Goal: Complete application form: Complete application form

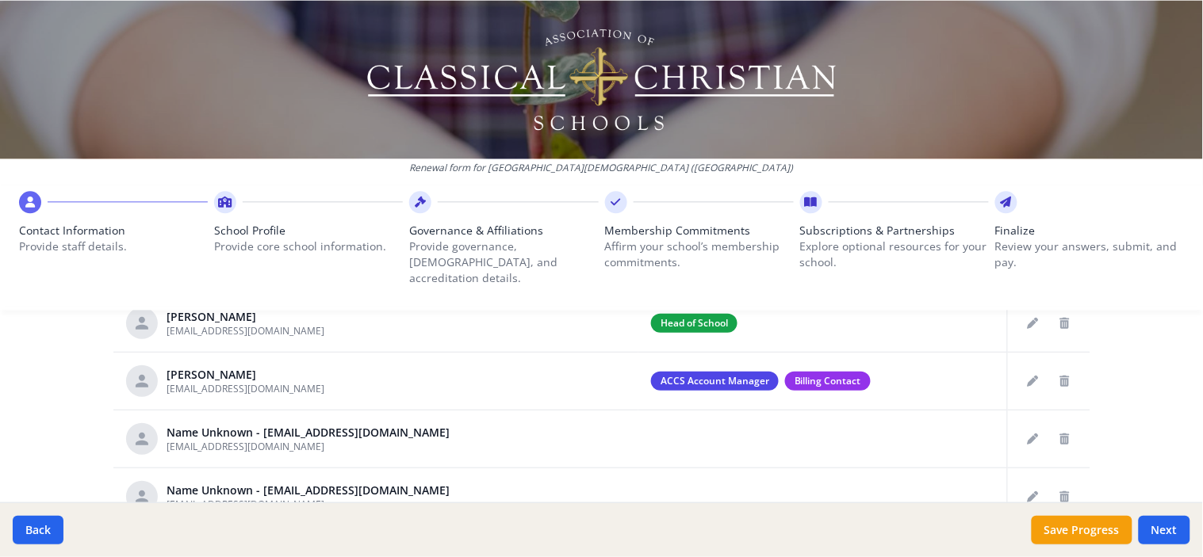
scroll to position [865, 0]
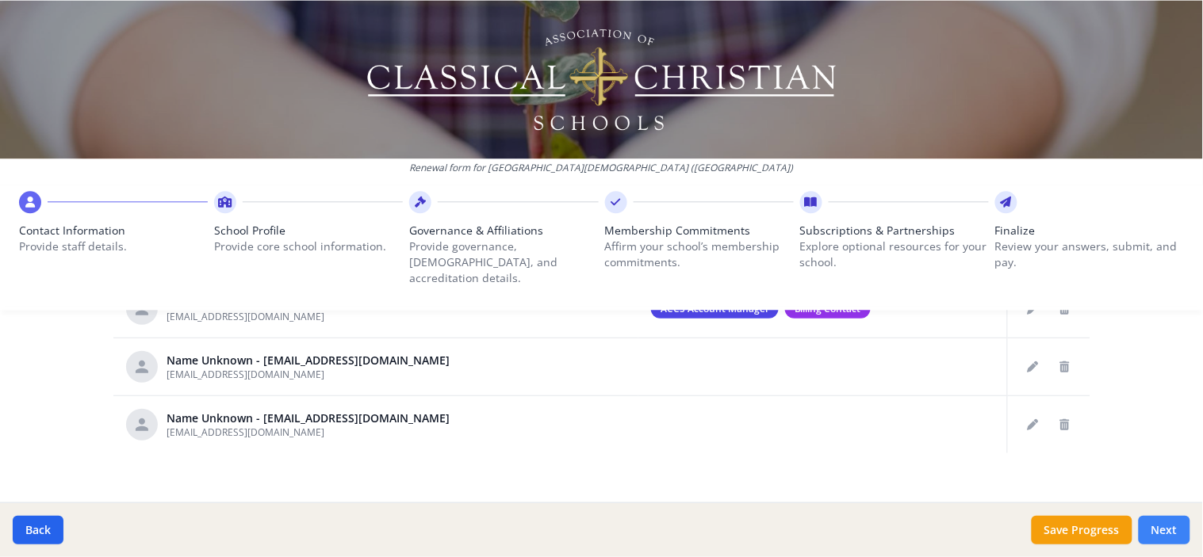
click at [1178, 529] on button "Next" at bounding box center [1165, 530] width 52 height 29
type input "[PHONE_NUMBER]"
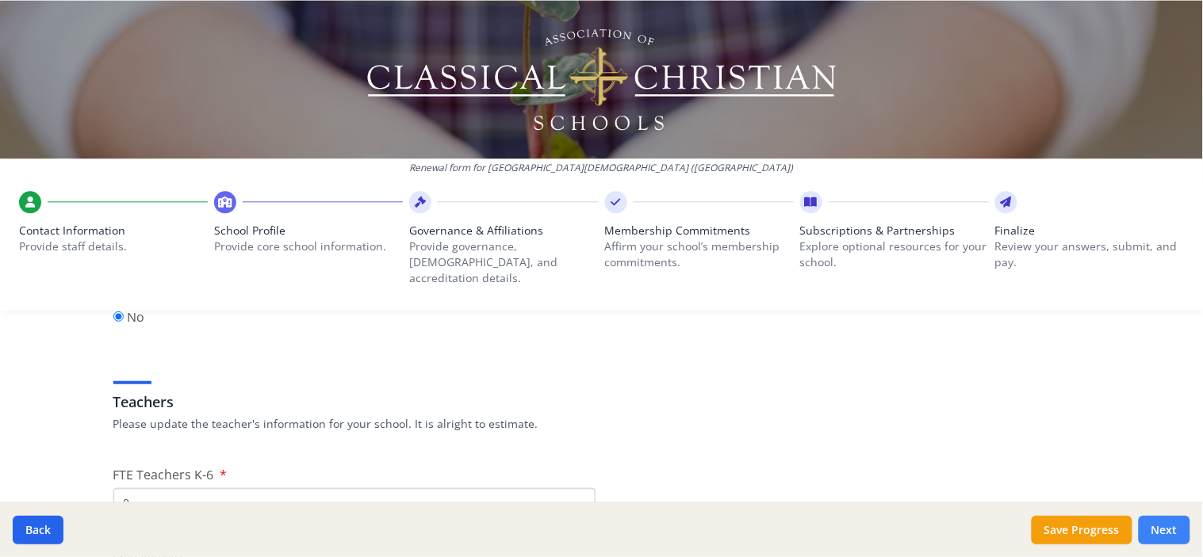
click at [1178, 529] on button "Next" at bounding box center [1165, 530] width 52 height 29
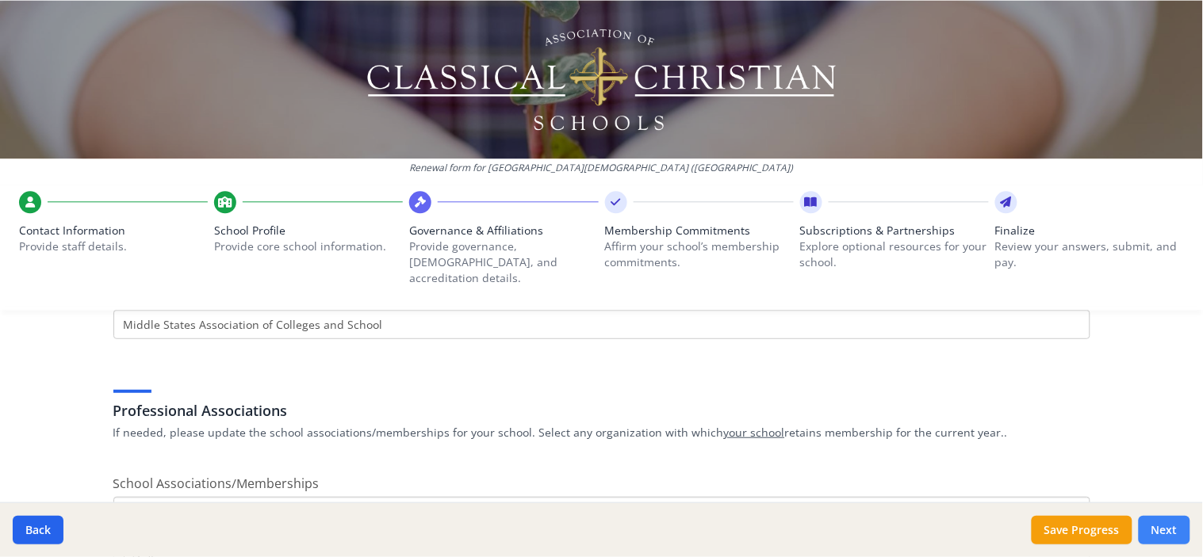
click at [1178, 529] on button "Next" at bounding box center [1165, 530] width 52 height 29
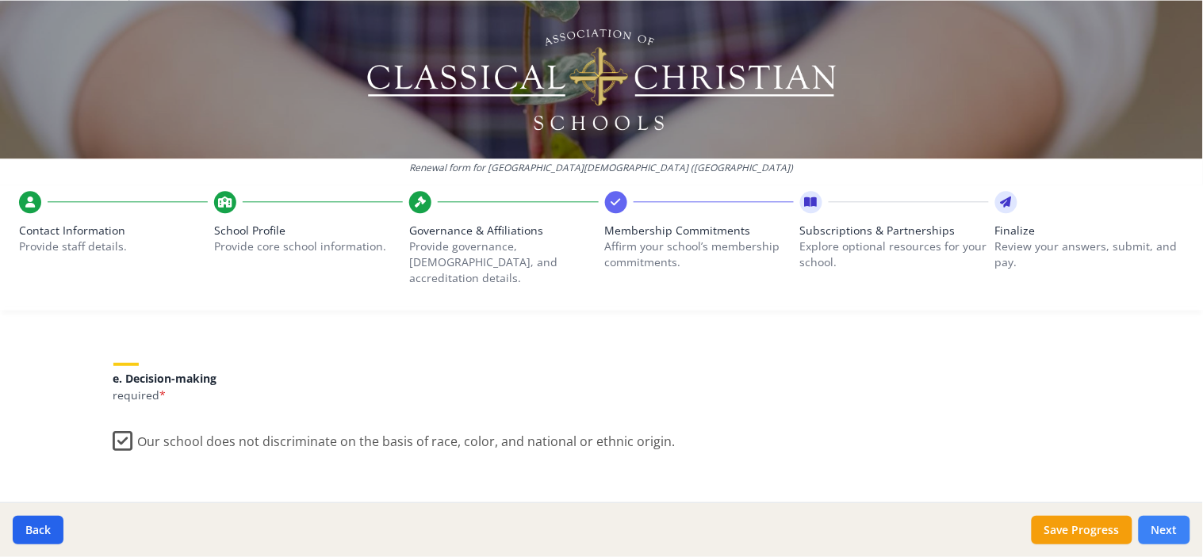
click at [1178, 529] on button "Next" at bounding box center [1165, 530] width 52 height 29
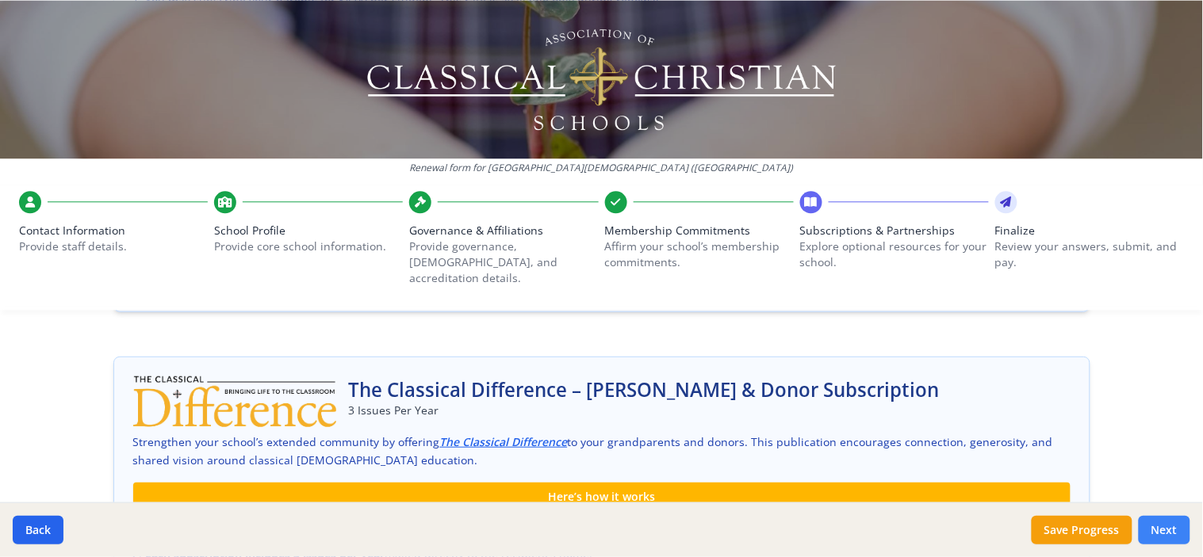
click at [1178, 529] on button "Next" at bounding box center [1165, 530] width 52 height 29
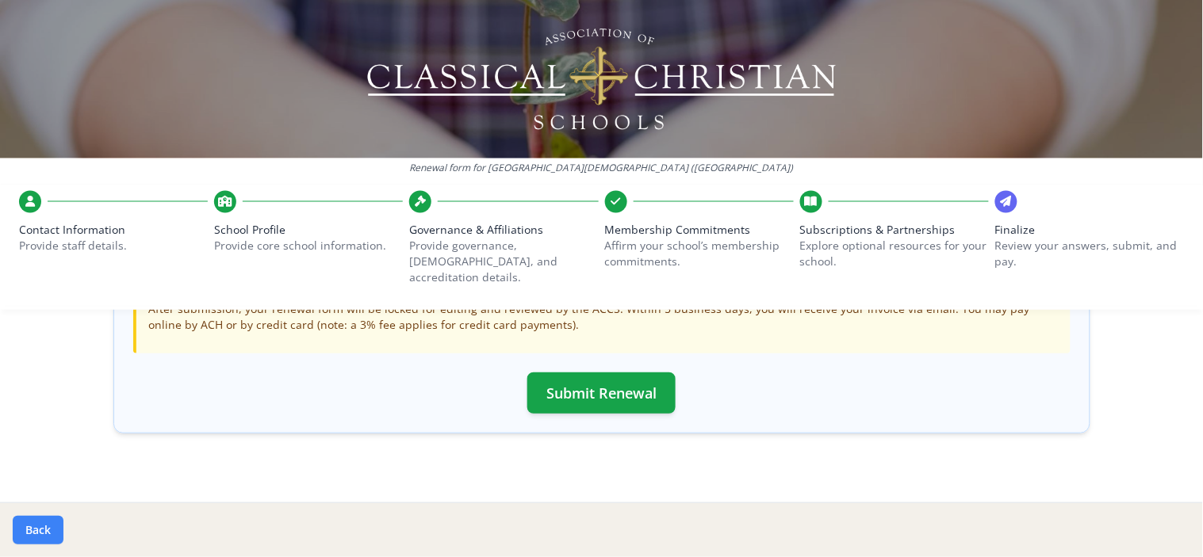
click at [49, 526] on button "Back" at bounding box center [38, 530] width 51 height 29
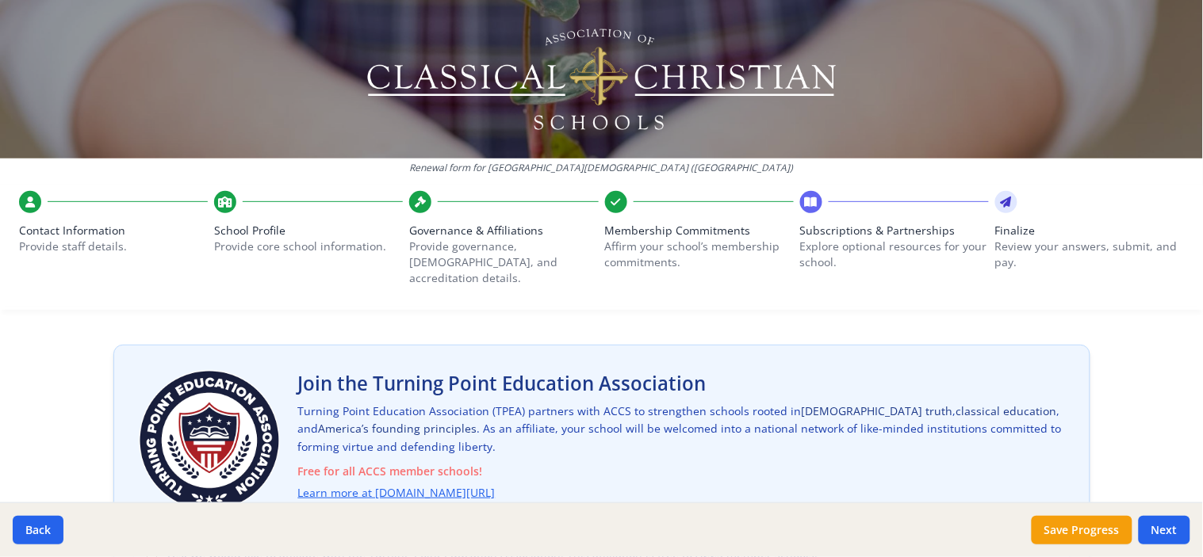
scroll to position [143, 0]
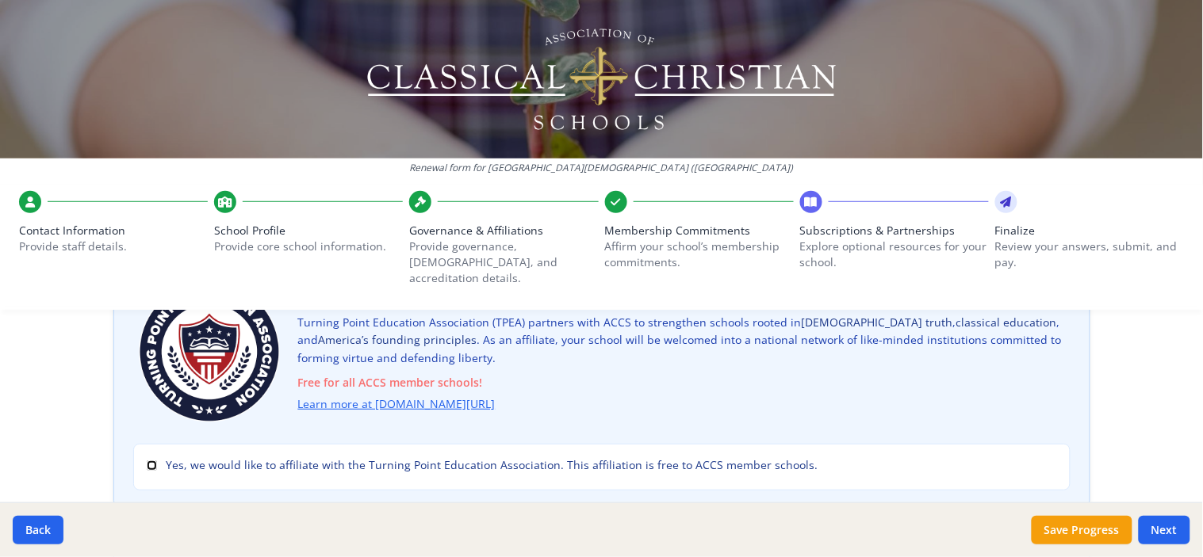
click at [147, 461] on input "Yes, we would like to affiliate with the Turning Point Education Association. T…" at bounding box center [152, 466] width 10 height 10
checkbox input "true"
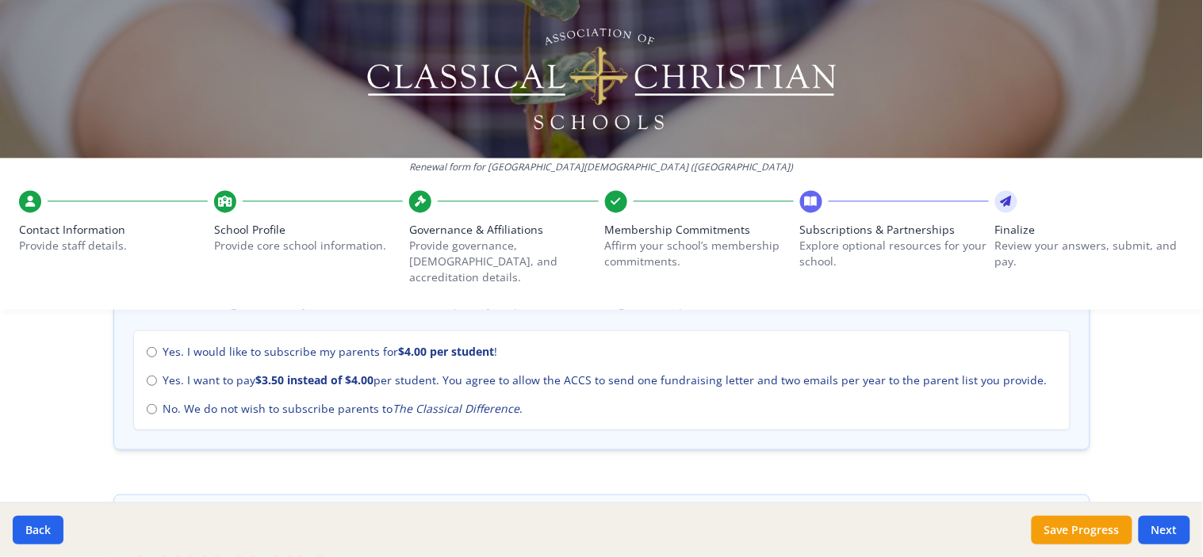
scroll to position [638, 0]
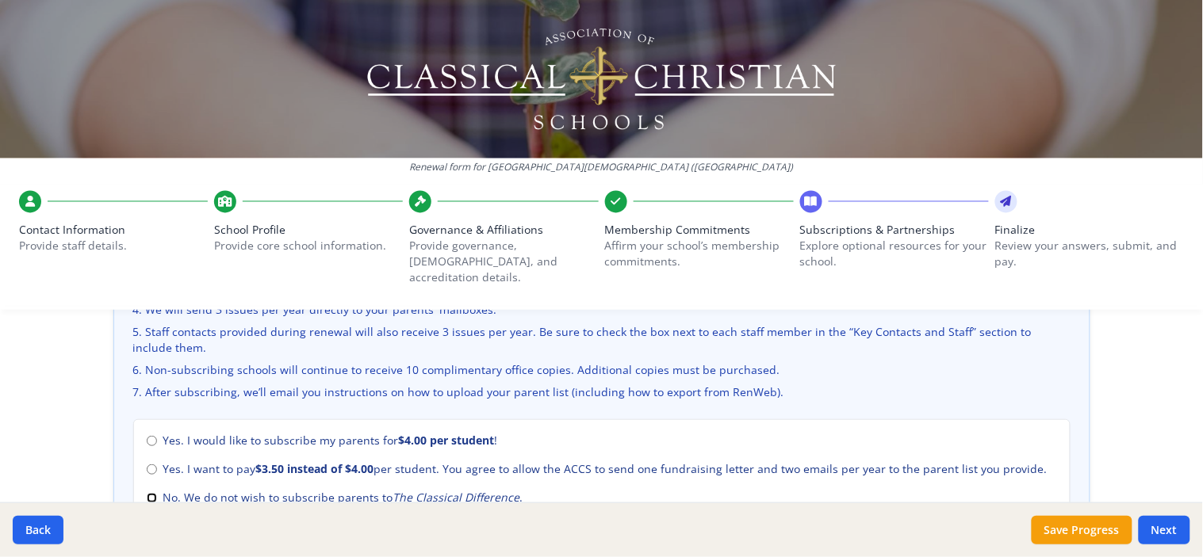
click at [147, 493] on input "No. We do not wish to subscribe parents to The Classical Difference ." at bounding box center [152, 498] width 10 height 10
radio input "true"
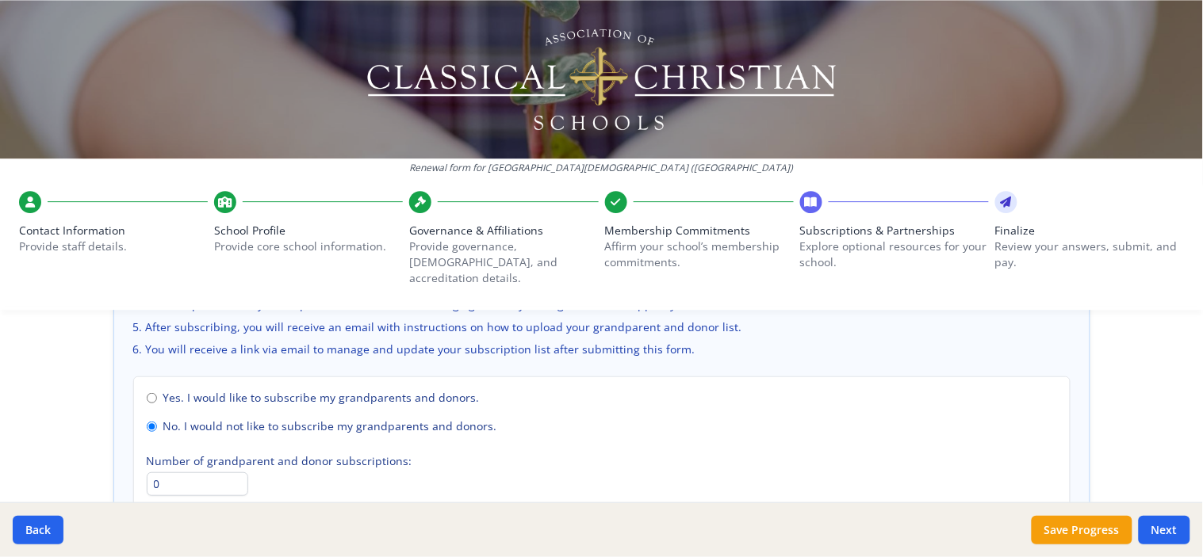
scroll to position [1167, 0]
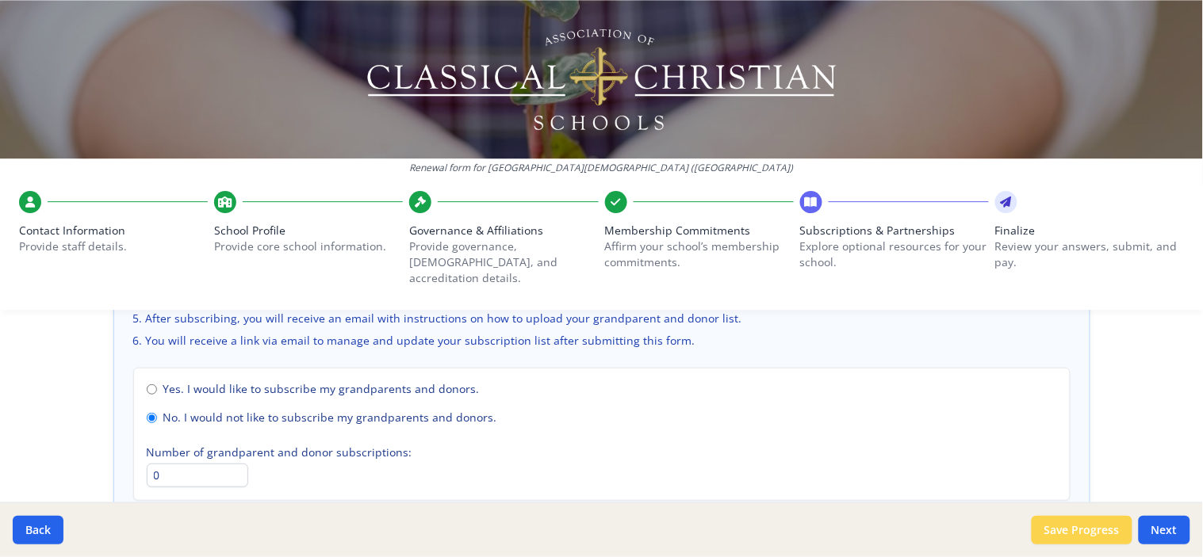
click at [1092, 533] on button "Save Progress" at bounding box center [1082, 530] width 101 height 29
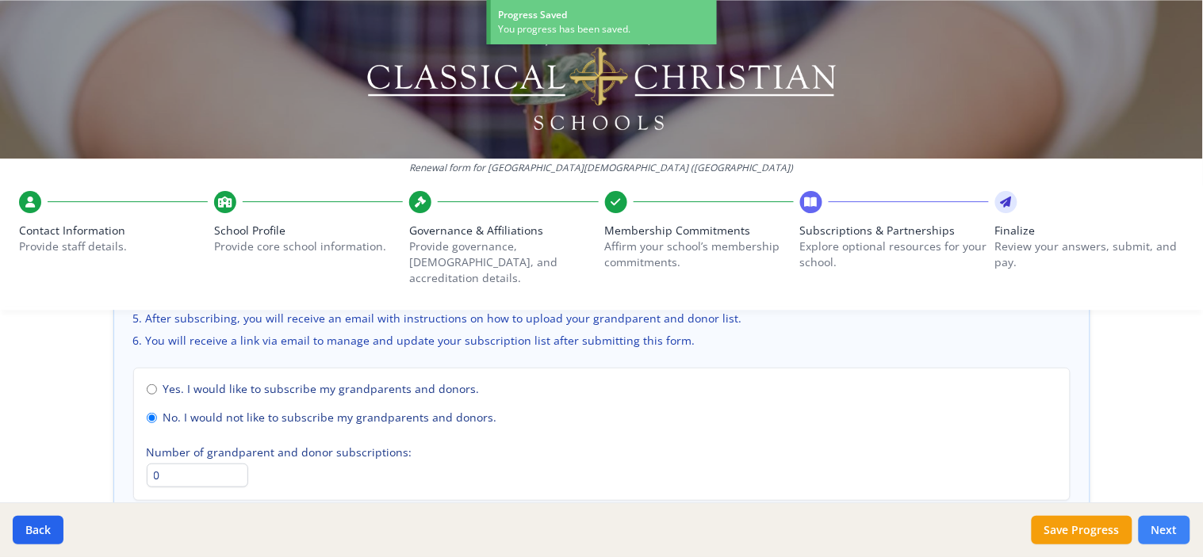
click at [1162, 531] on button "Next" at bounding box center [1165, 530] width 52 height 29
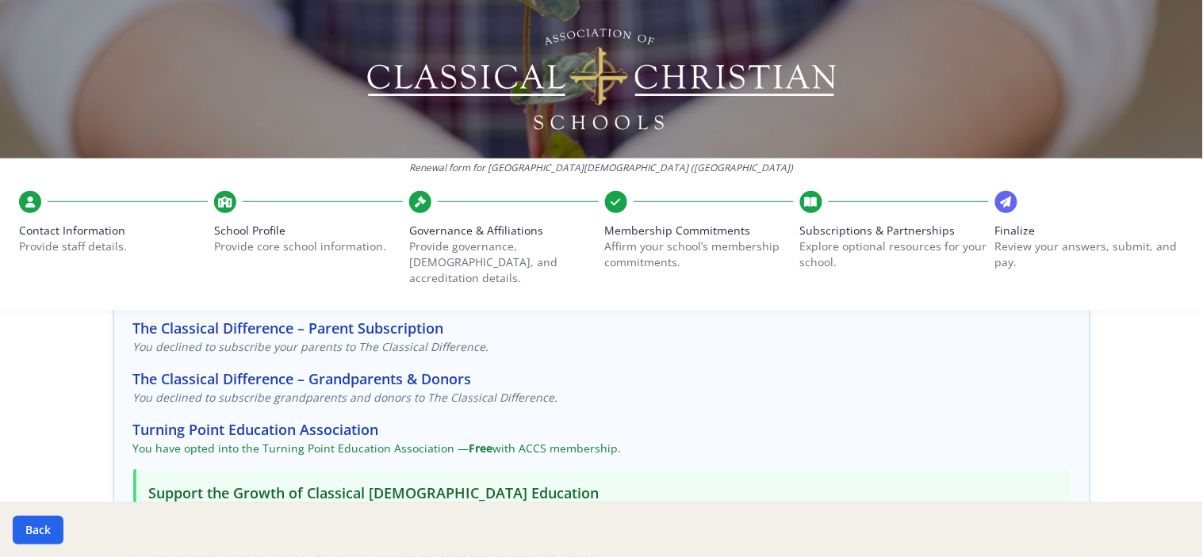
scroll to position [176, 0]
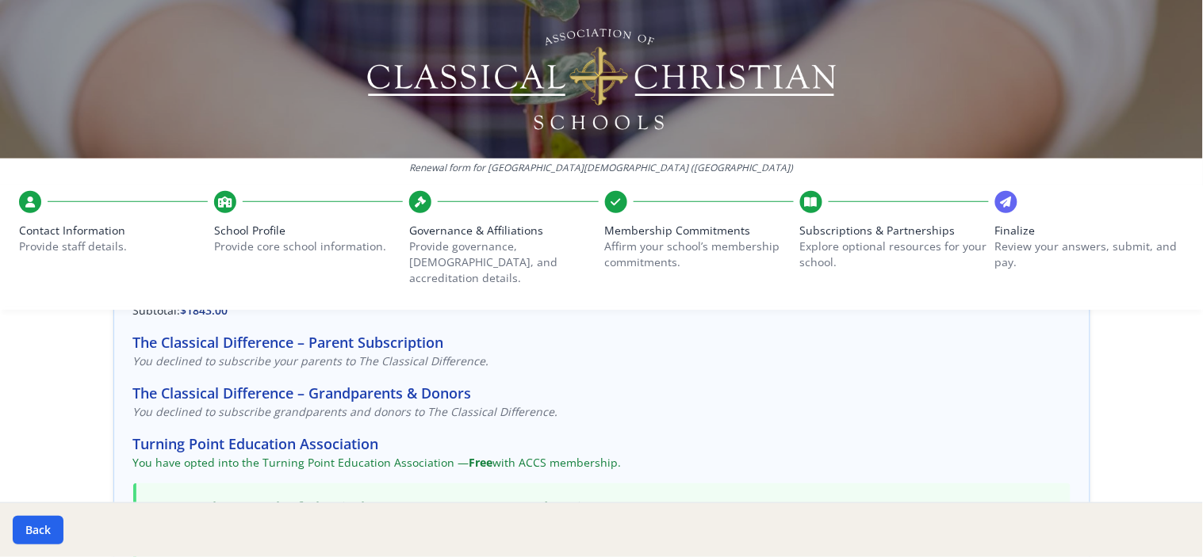
click at [800, 242] on p "Explore optional resources for your school." at bounding box center [894, 255] width 189 height 32
click at [805, 199] on icon at bounding box center [811, 202] width 13 height 16
click at [44, 531] on button "Back" at bounding box center [38, 530] width 51 height 29
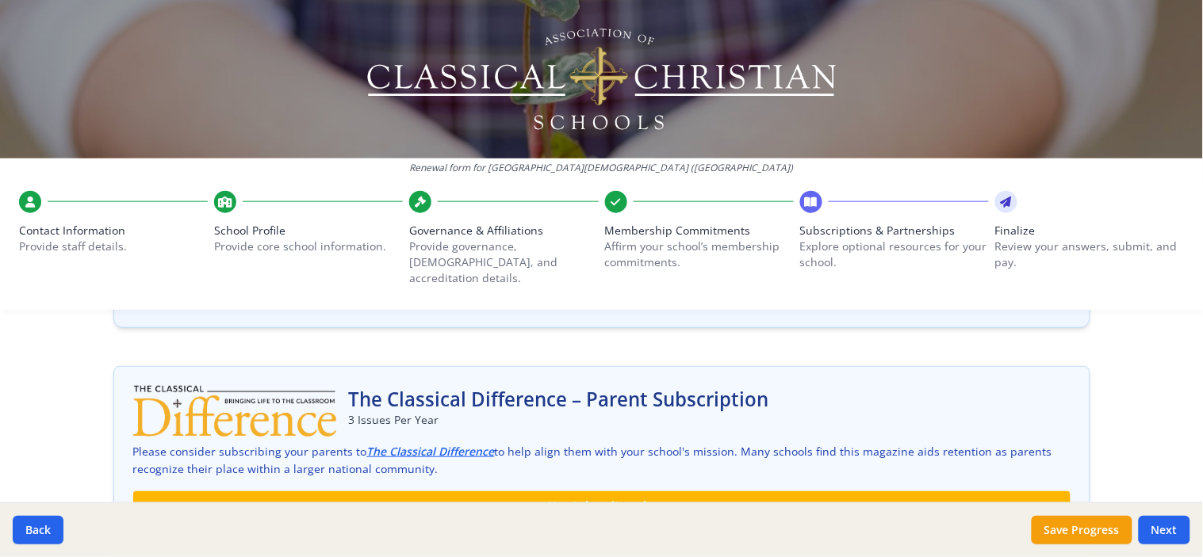
scroll to position [352, 0]
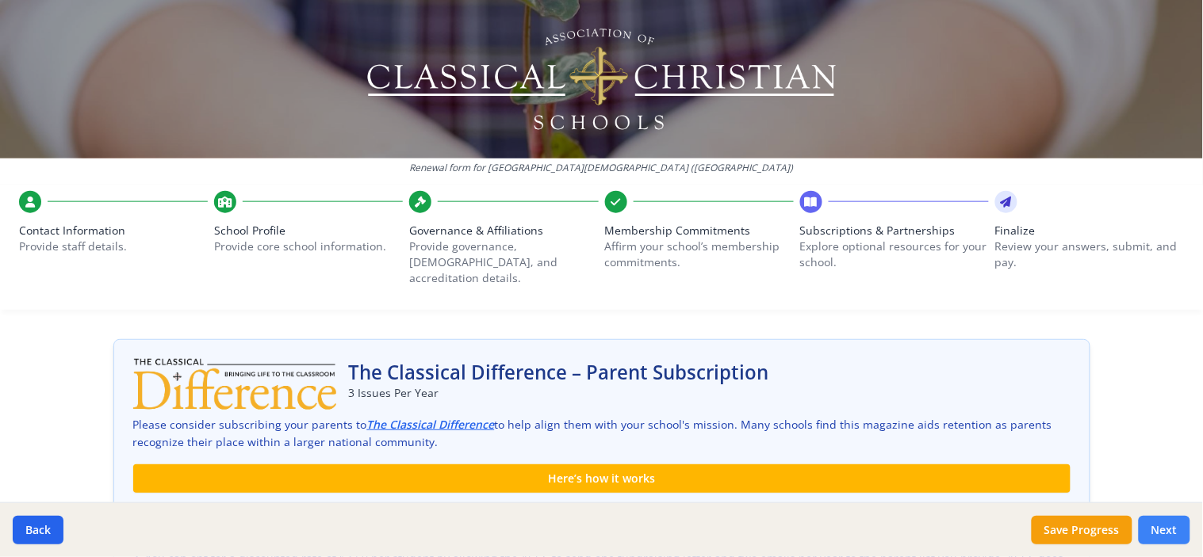
click at [1163, 530] on button "Next" at bounding box center [1165, 530] width 52 height 29
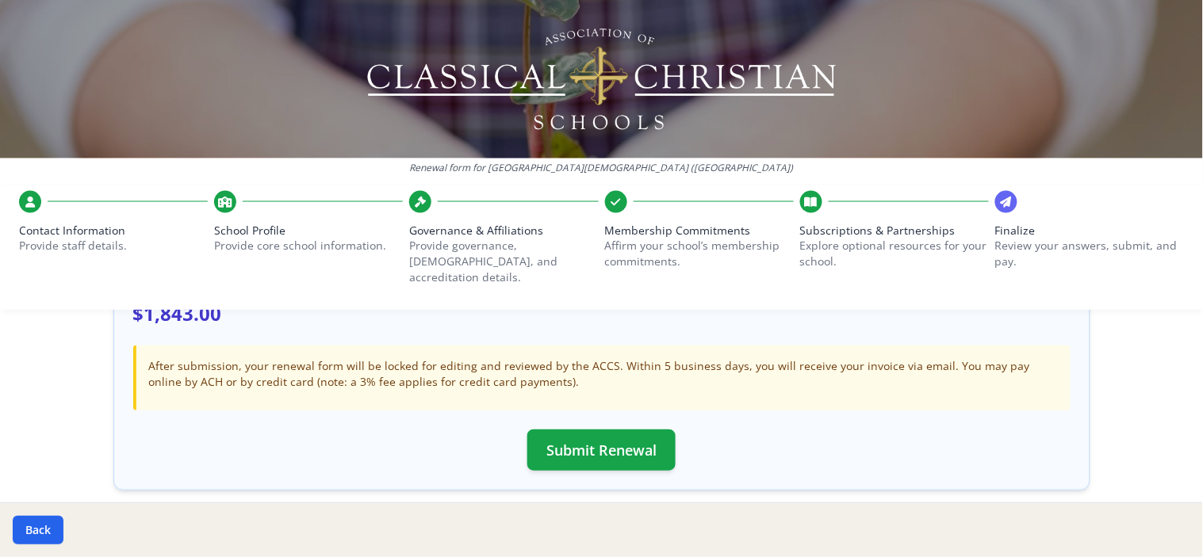
scroll to position [528, 0]
click at [580, 433] on button "Submit Renewal" at bounding box center [601, 449] width 148 height 41
